Goal: Navigation & Orientation: Go to known website

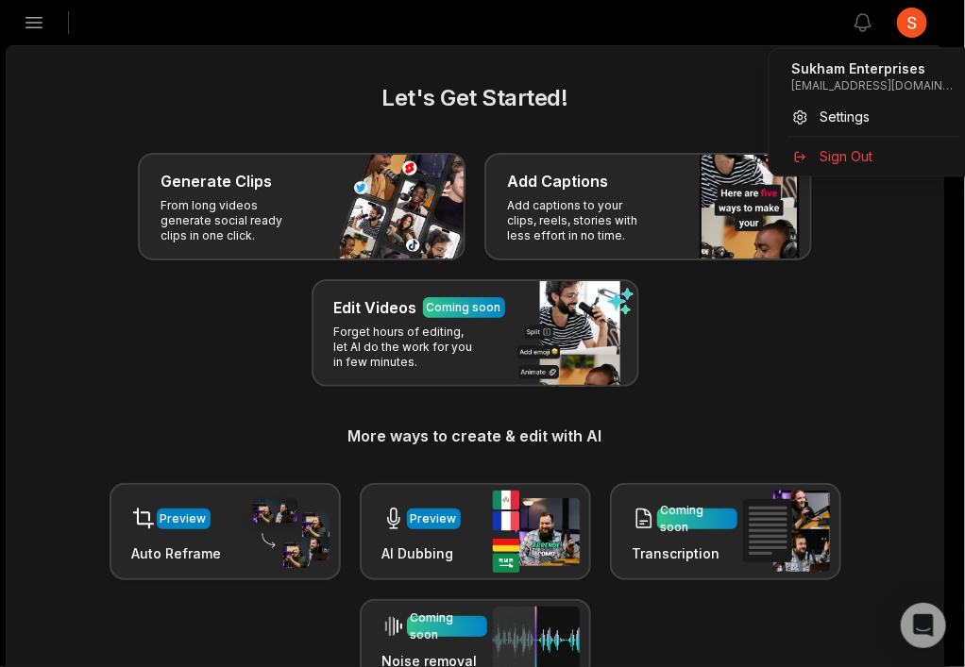
click at [925, 28] on html "SS Sukham's Studio Create Project Home Projects Brand template Calendar Connect…" at bounding box center [482, 333] width 965 height 667
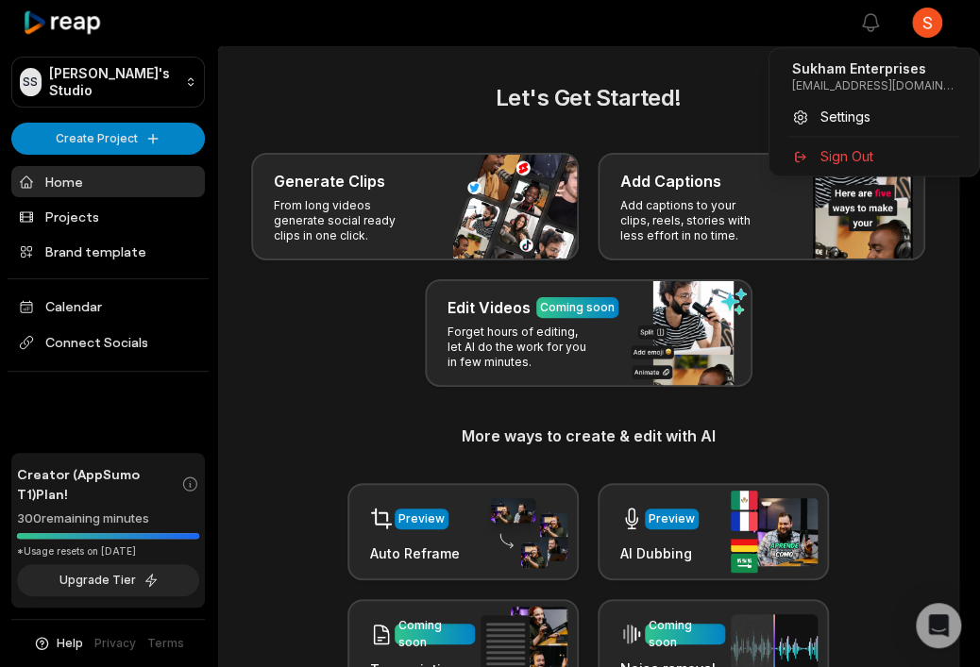
click at [925, 28] on html "SS Sukham's Studio Create Project Home Projects Brand template Calendar Connect…" at bounding box center [490, 333] width 980 height 667
